Goal: Task Accomplishment & Management: Manage account settings

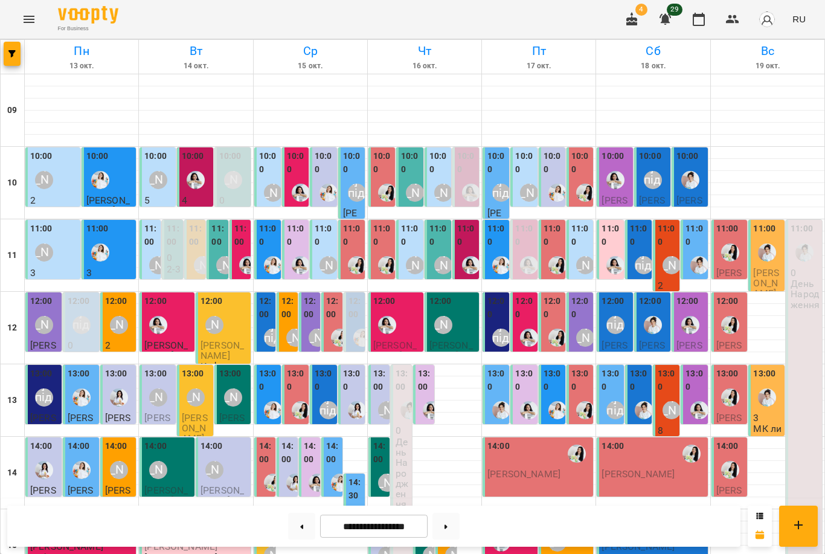
scroll to position [61, 0]
click at [437, 222] on div "11:00" at bounding box center [438, 236] width 19 height 29
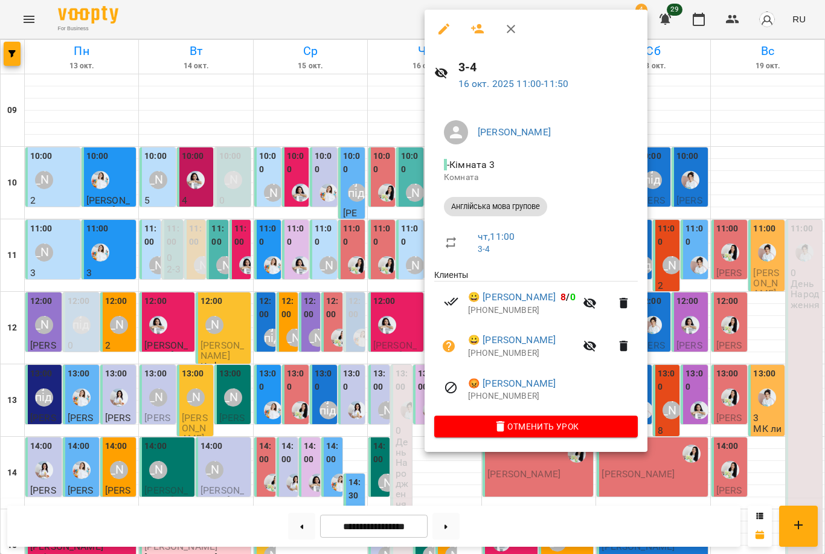
click at [328, 202] on div at bounding box center [412, 277] width 825 height 554
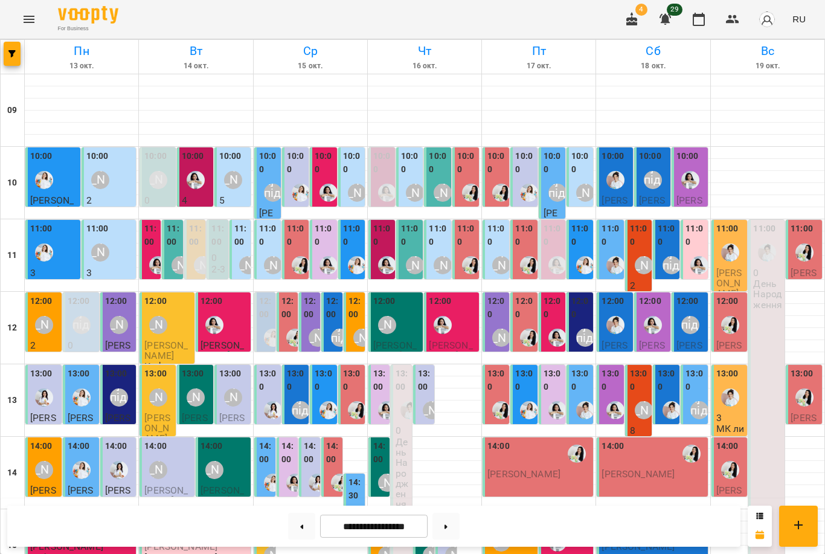
click at [419, 241] on label "11:00" at bounding box center [410, 235] width 19 height 26
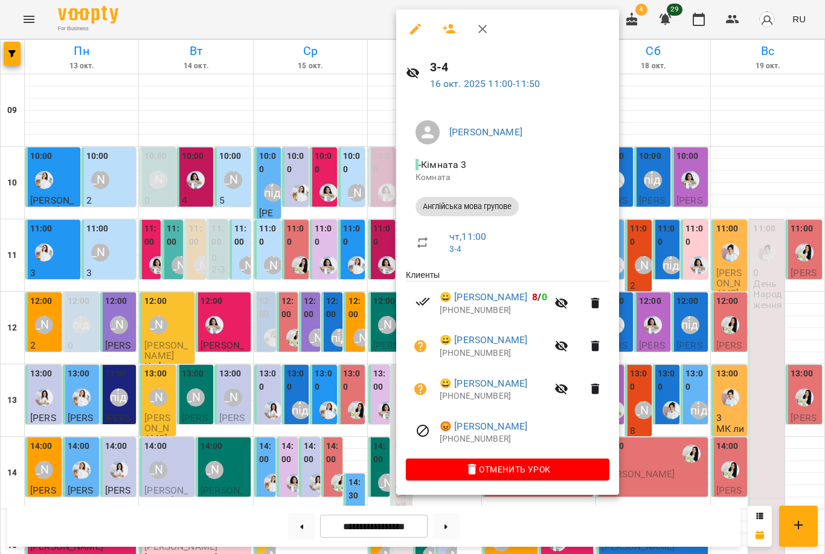
click at [318, 256] on div at bounding box center [412, 277] width 825 height 554
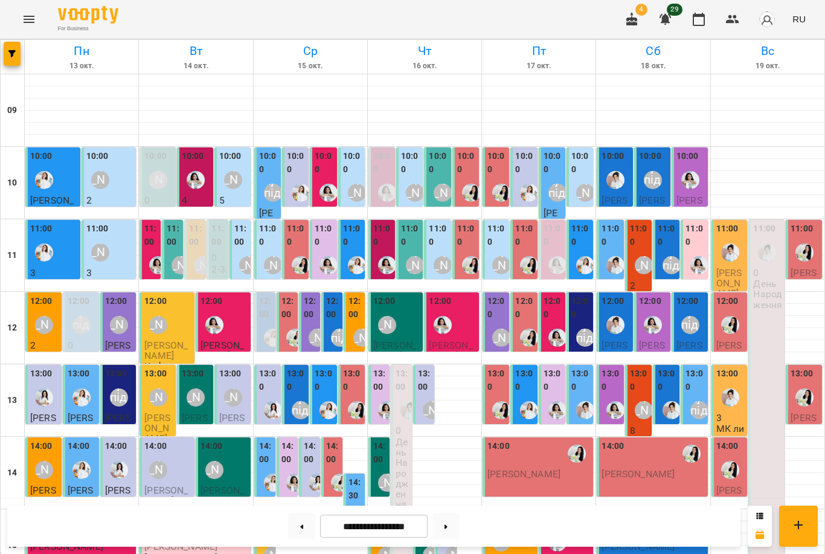
scroll to position [92, 0]
click at [378, 440] on label "14:00" at bounding box center [380, 453] width 14 height 26
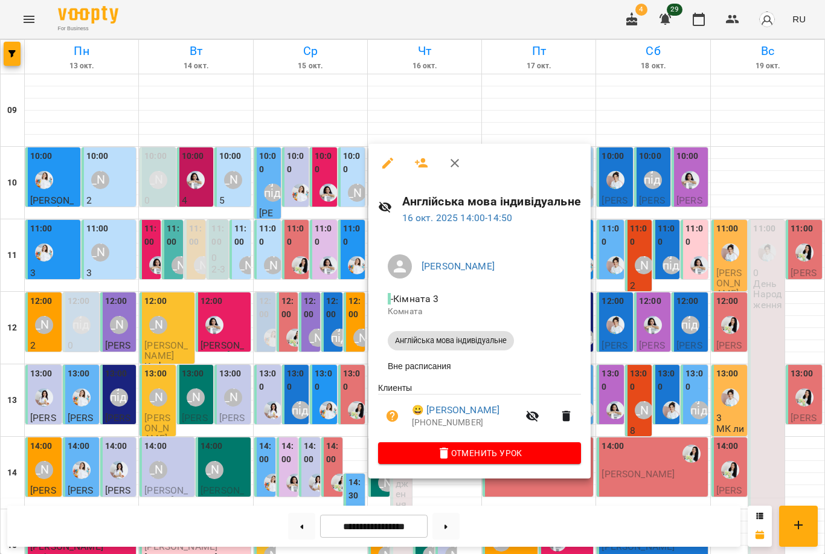
click at [323, 385] on div at bounding box center [412, 277] width 825 height 554
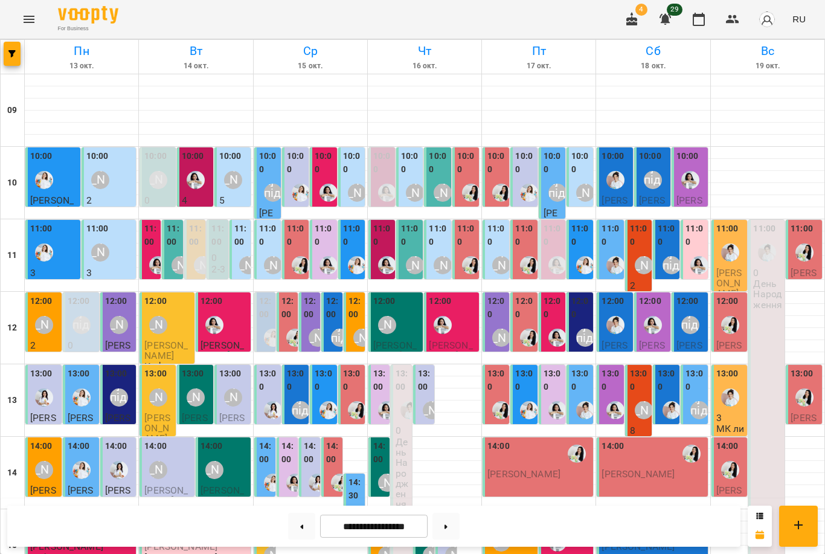
click at [426, 512] on div "15:00" at bounding box center [425, 526] width 14 height 29
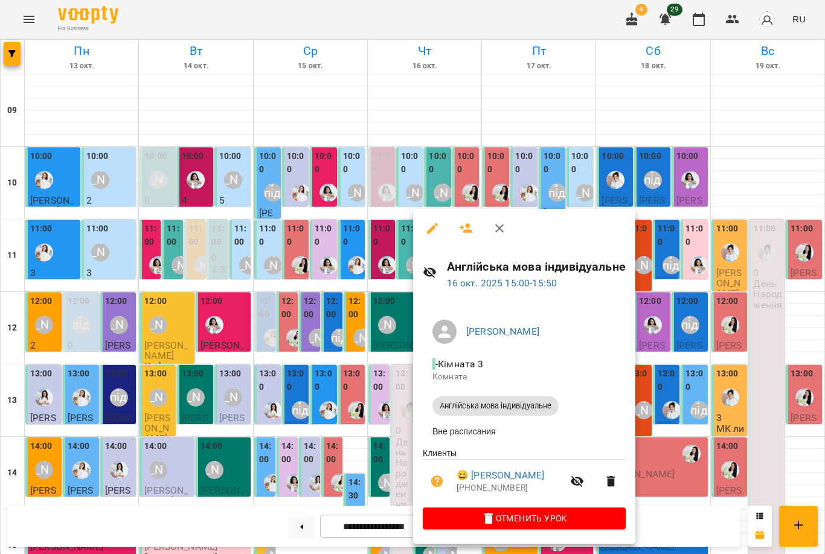
click at [353, 417] on div at bounding box center [412, 277] width 825 height 554
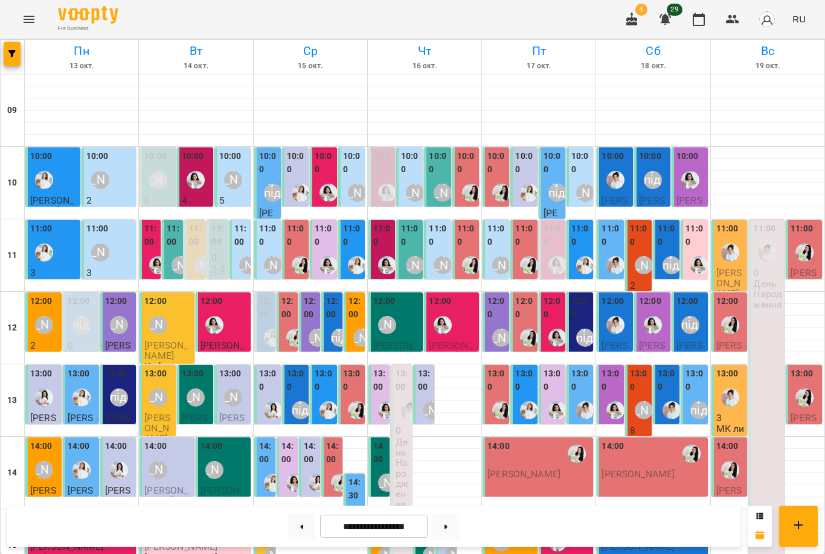
click at [155, 388] on div "[PERSON_NAME]" at bounding box center [158, 397] width 18 height 18
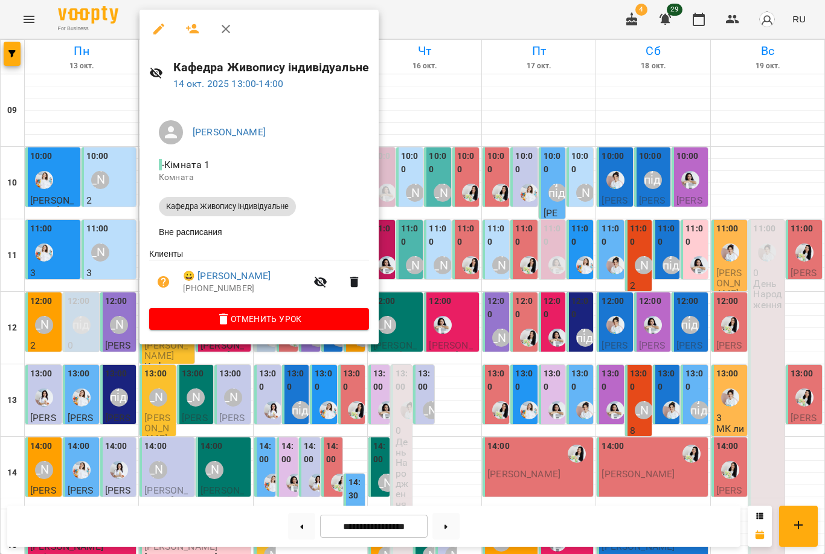
click at [286, 321] on span "Отменить Урок" at bounding box center [259, 319] width 201 height 14
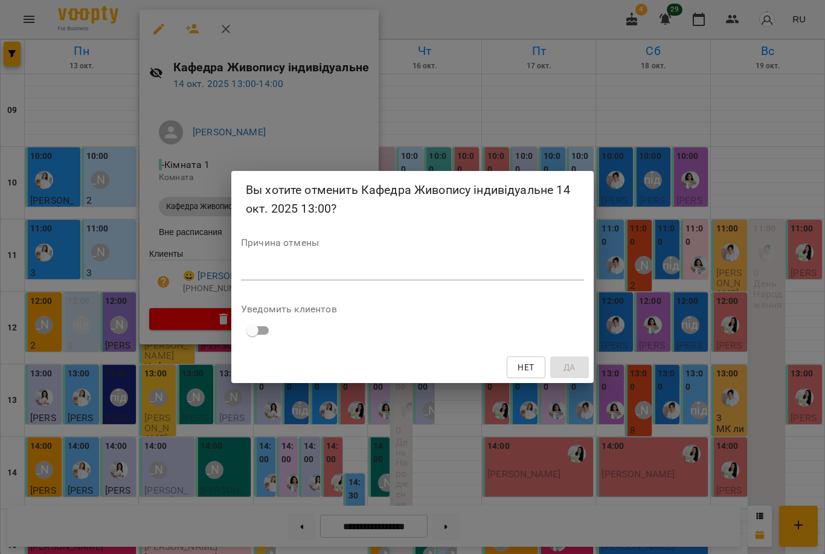
click at [490, 266] on textarea at bounding box center [412, 270] width 343 height 11
type textarea "*******"
click at [568, 364] on span "Да" at bounding box center [570, 367] width 12 height 14
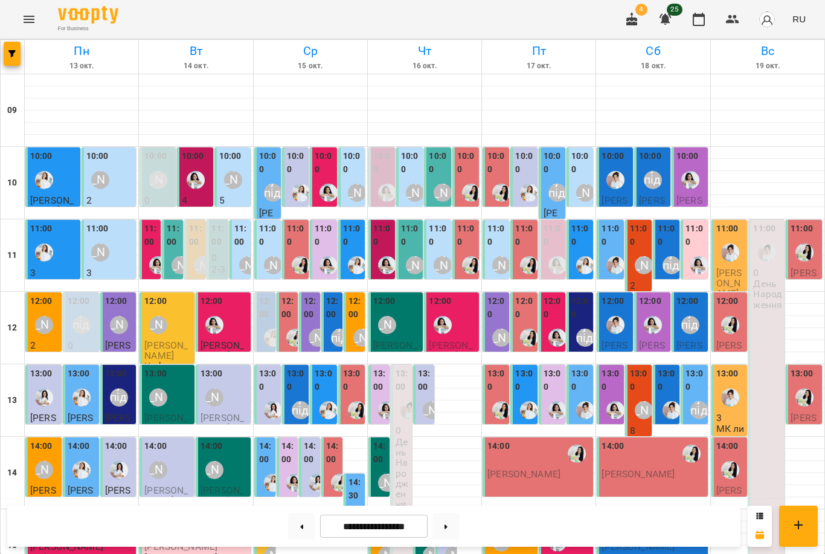
scroll to position [371, 0]
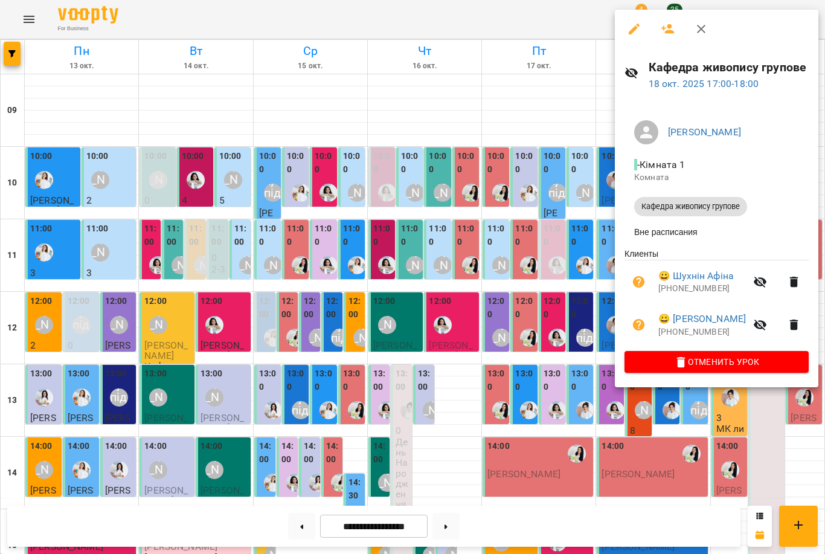
click at [566, 317] on div at bounding box center [412, 277] width 825 height 554
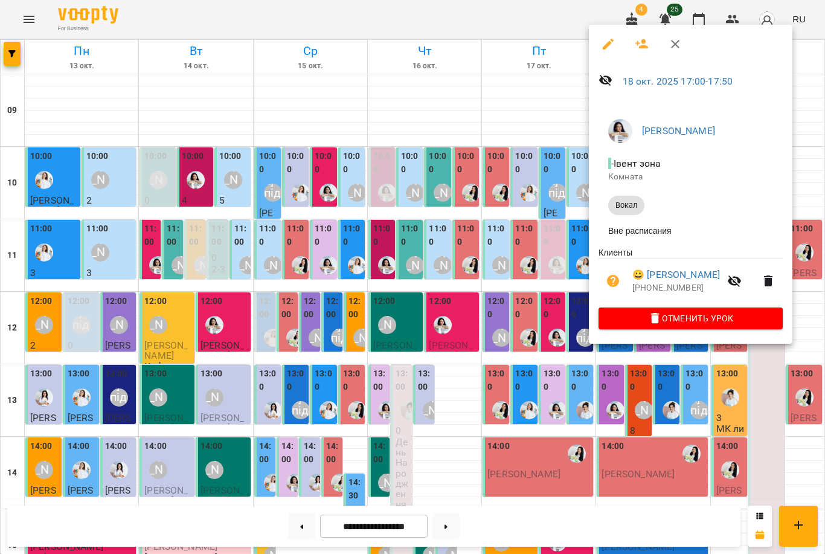
click at [548, 323] on div at bounding box center [412, 277] width 825 height 554
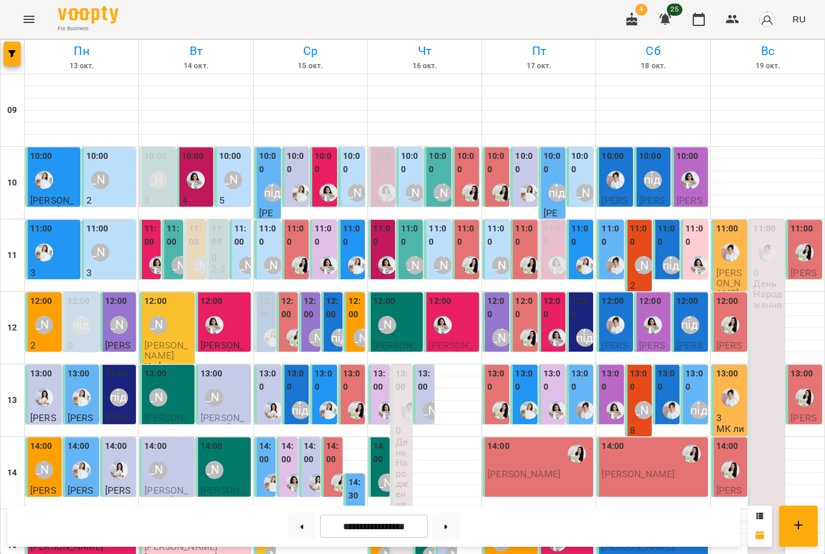
scroll to position [364, 0]
